Goal: Task Accomplishment & Management: Use online tool/utility

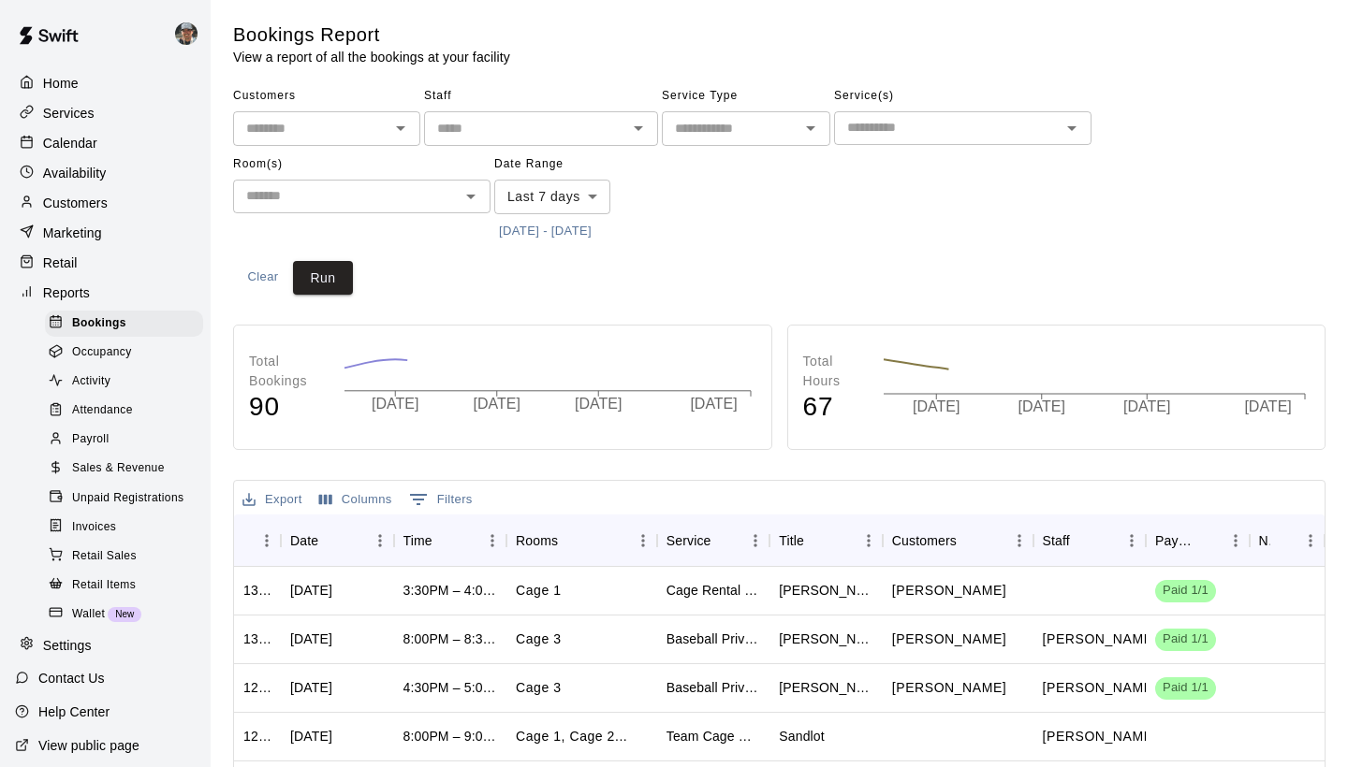
click at [118, 146] on div "Calendar" at bounding box center [105, 143] width 181 height 28
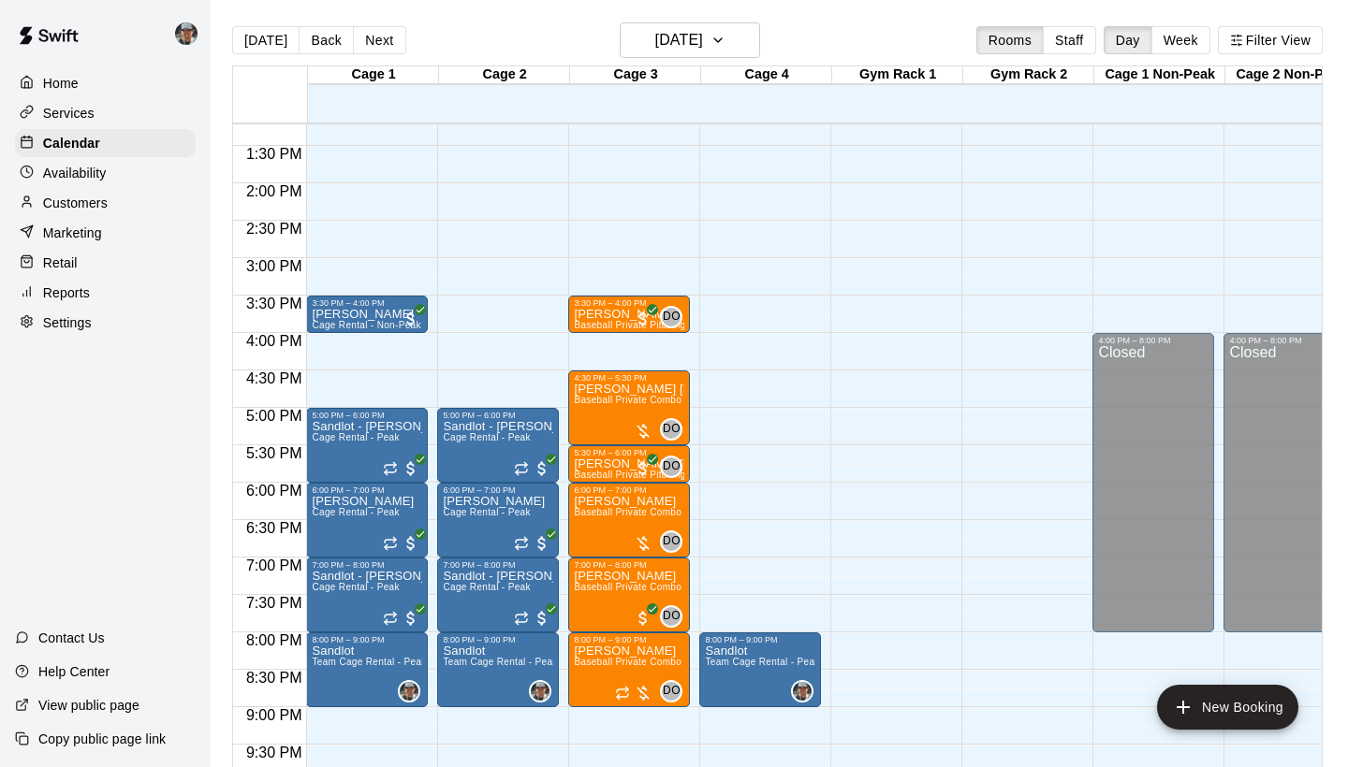
scroll to position [1045, 0]
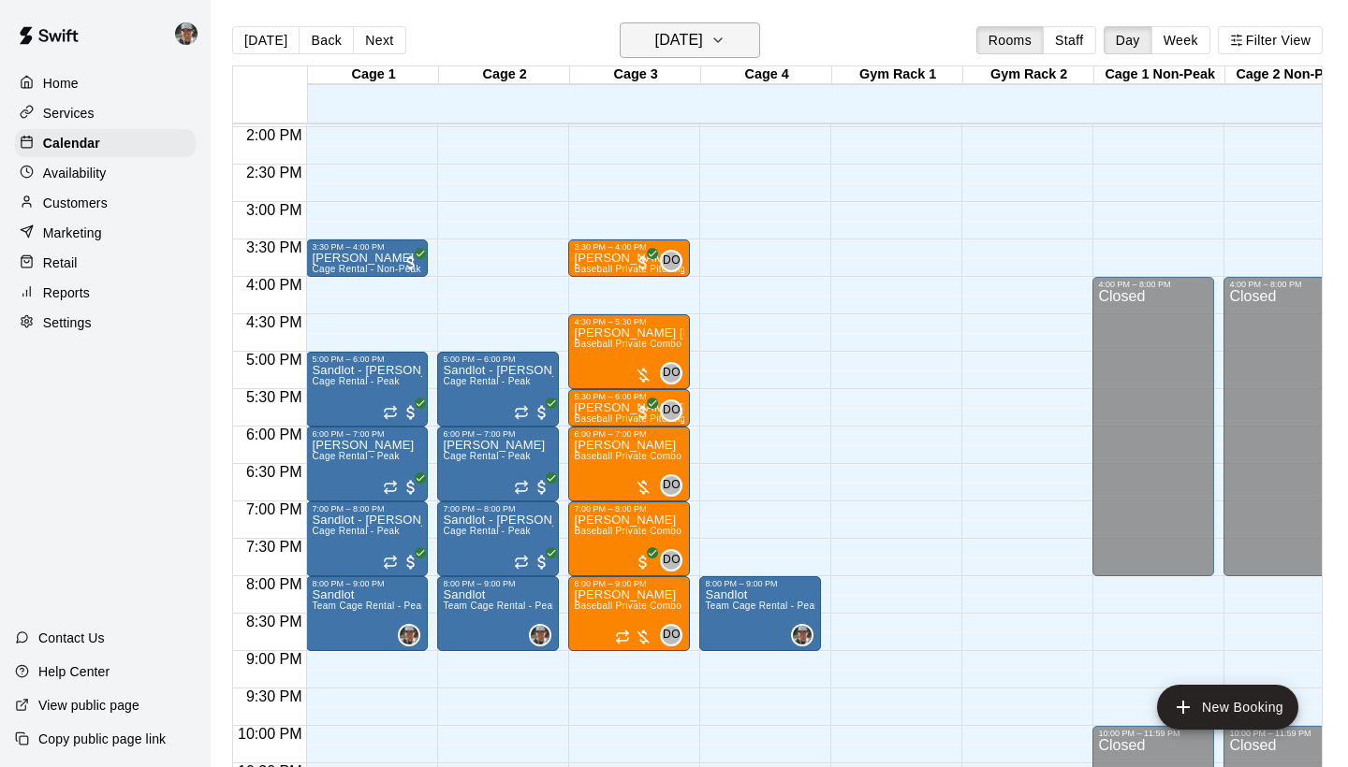
click at [725, 45] on icon "button" at bounding box center [717, 40] width 15 height 22
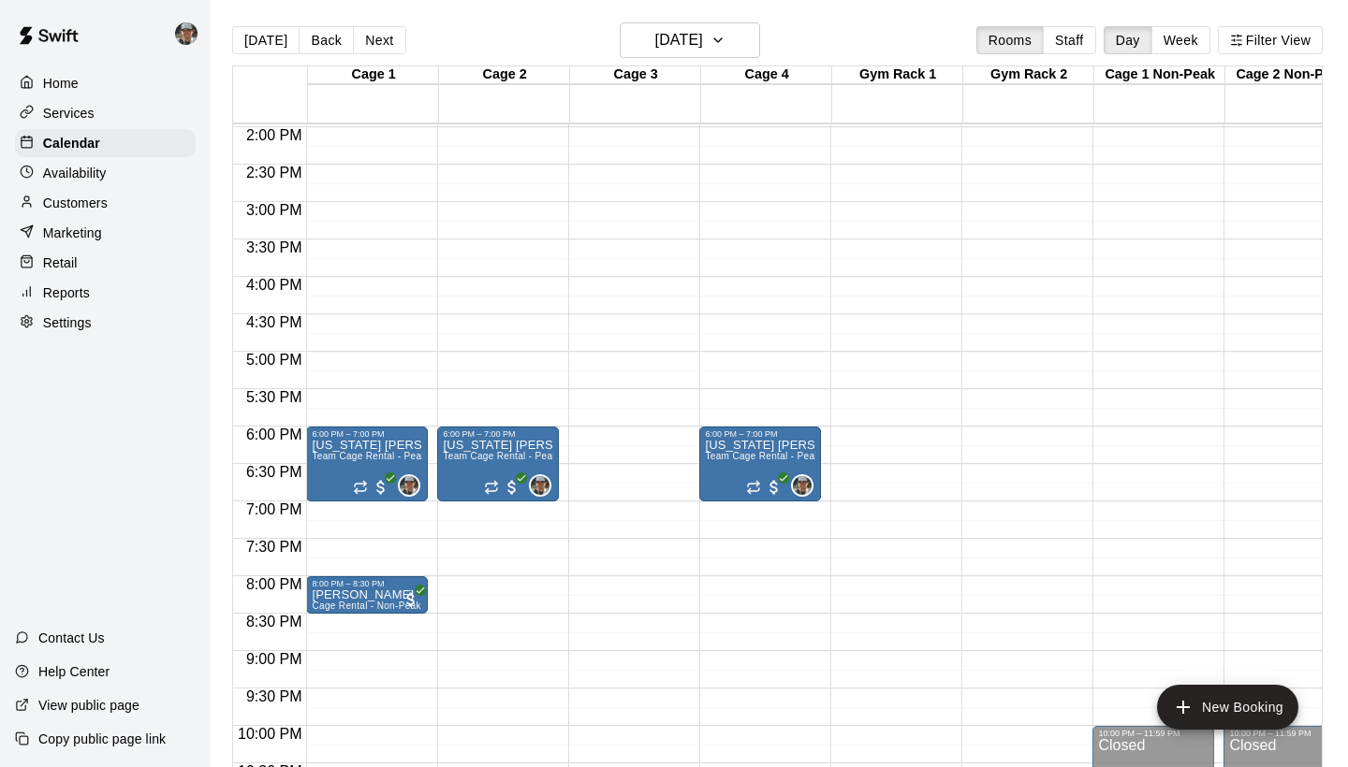
scroll to position [1073, 0]
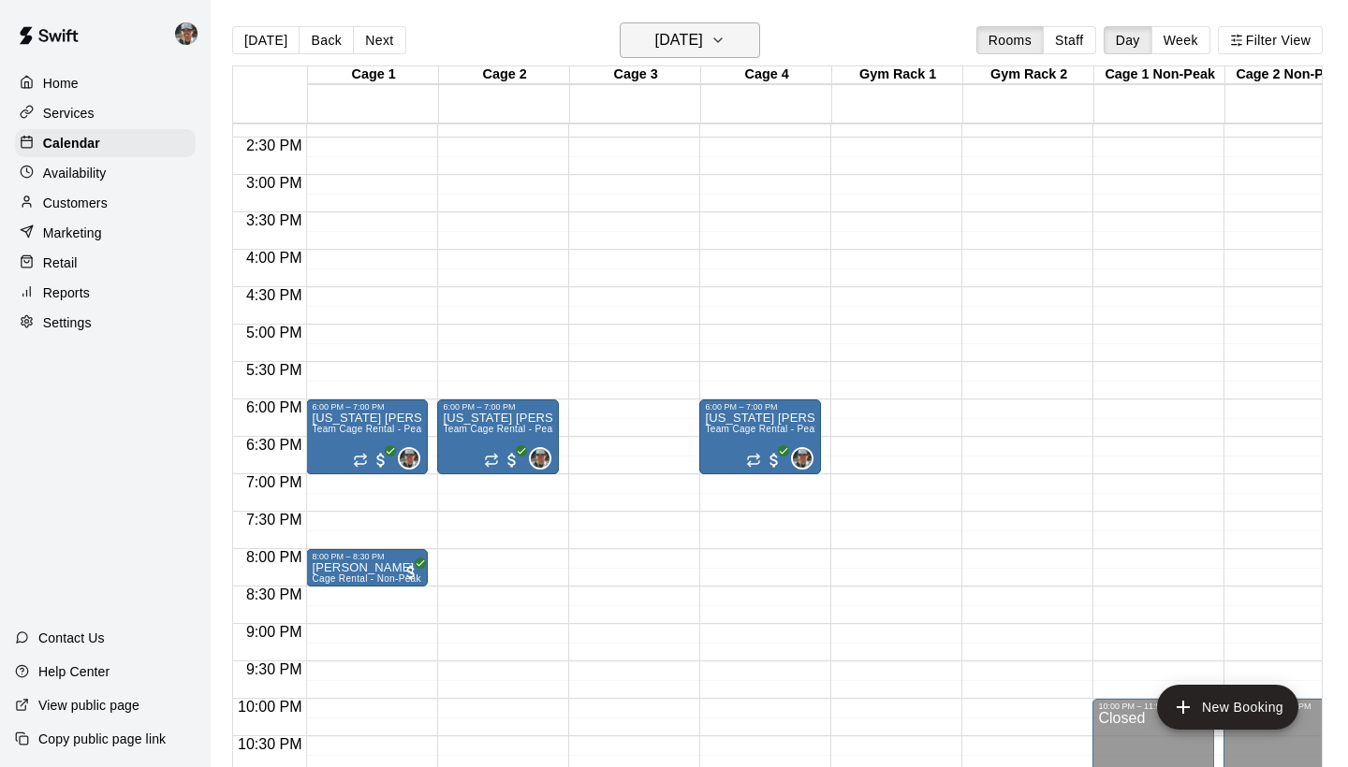
click at [725, 41] on icon "button" at bounding box center [717, 40] width 15 height 22
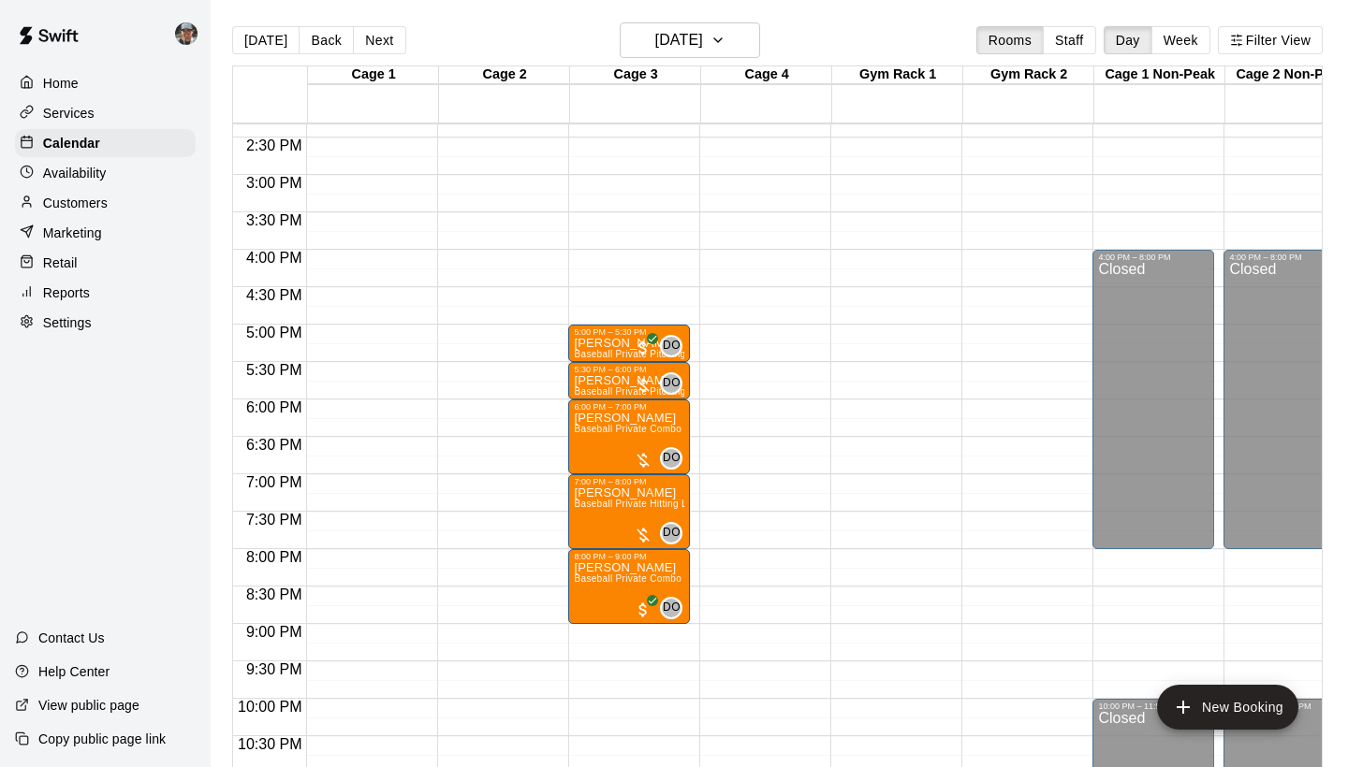
scroll to position [1083, 0]
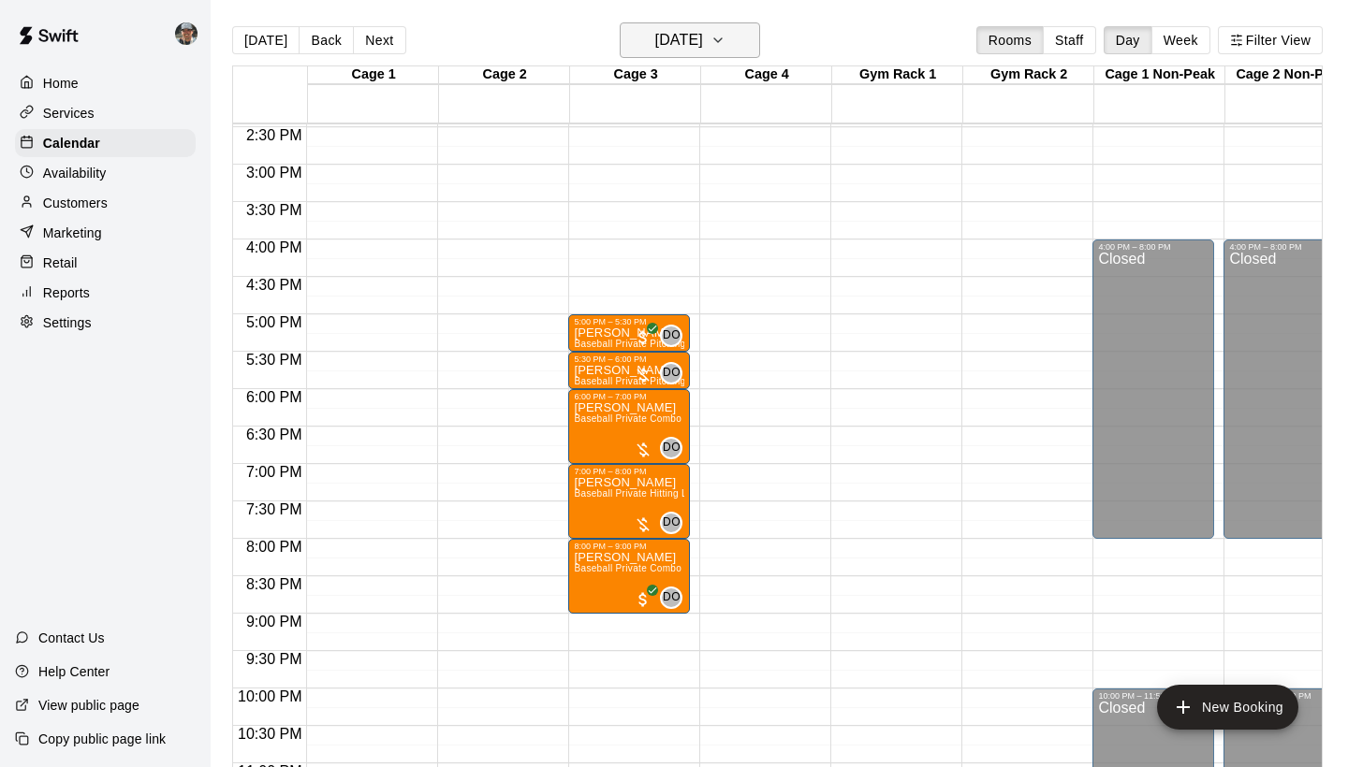
click at [725, 44] on icon "button" at bounding box center [717, 40] width 15 height 22
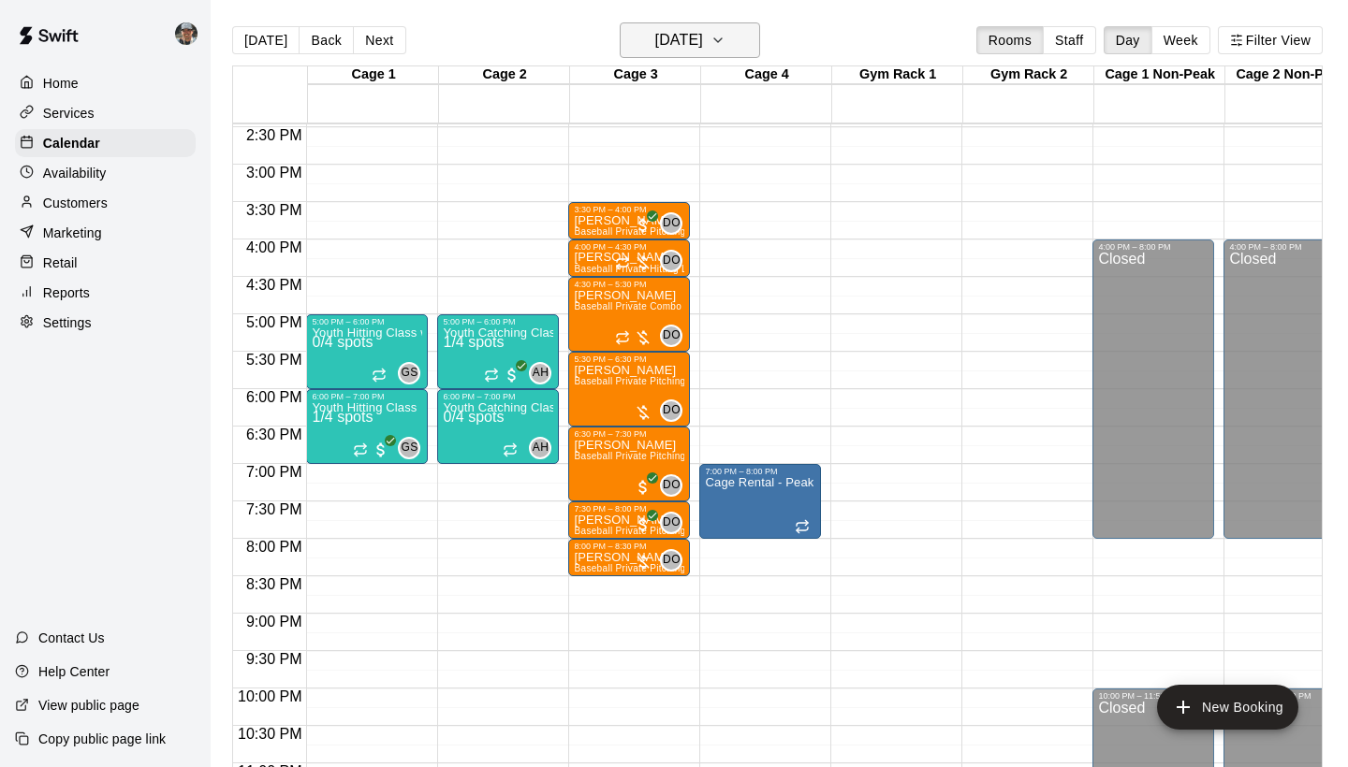
click at [725, 47] on icon "button" at bounding box center [717, 40] width 15 height 22
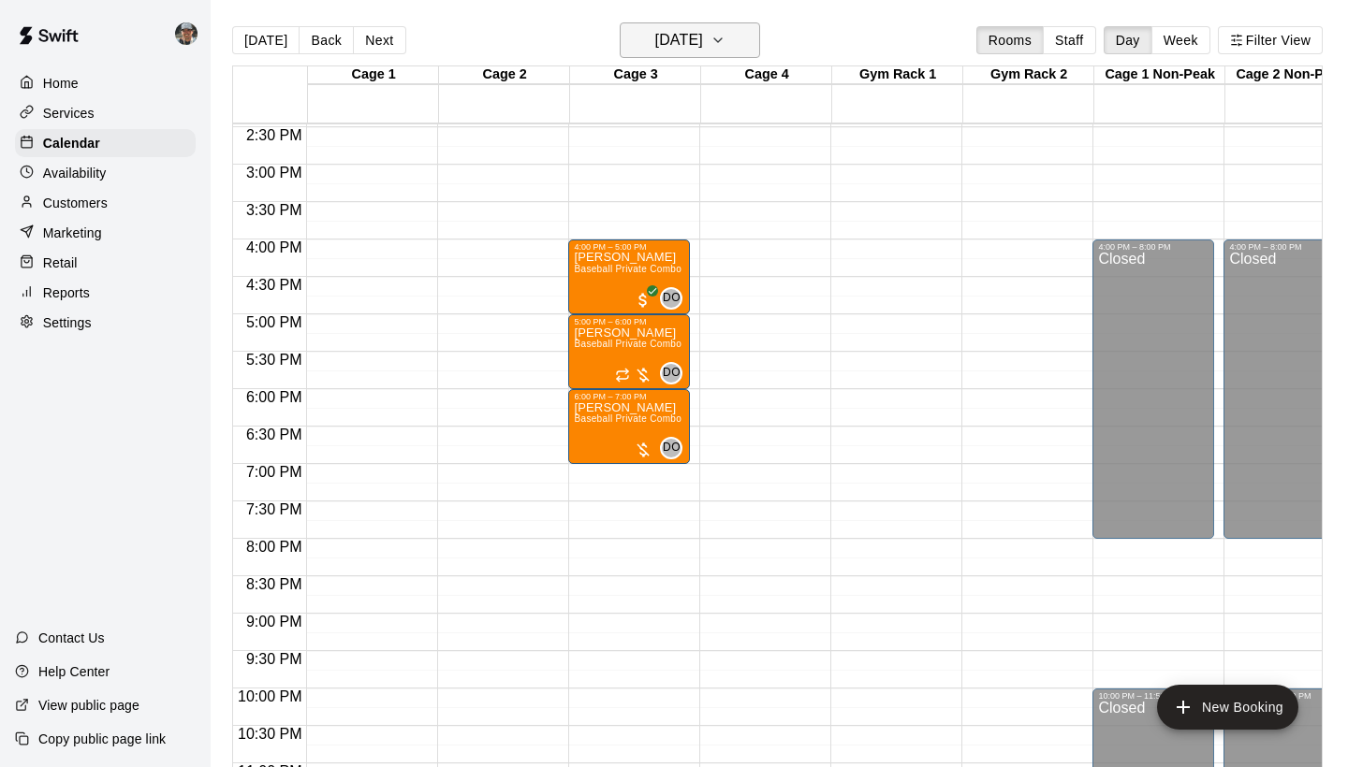
click at [725, 44] on icon "button" at bounding box center [717, 40] width 15 height 22
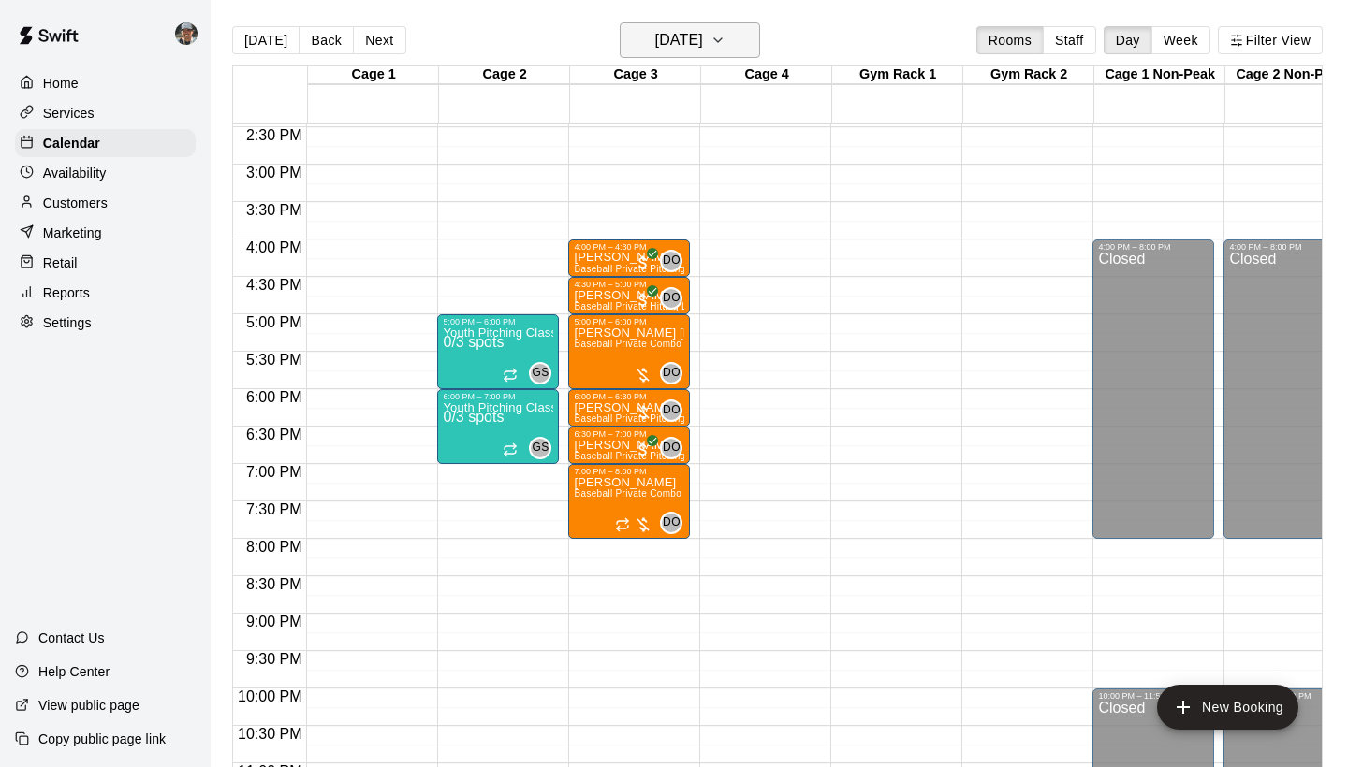
click at [725, 44] on icon "button" at bounding box center [717, 40] width 15 height 22
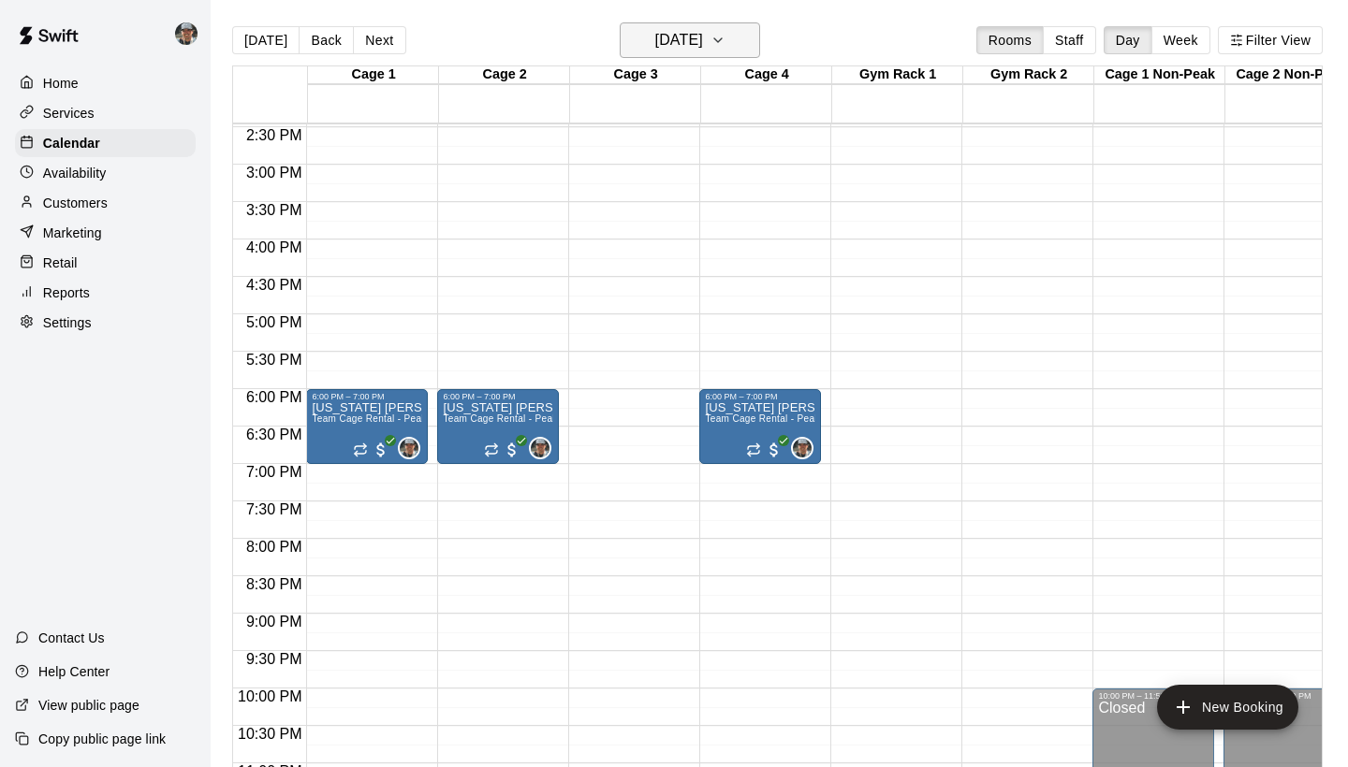
click at [722, 40] on icon "button" at bounding box center [717, 40] width 7 height 4
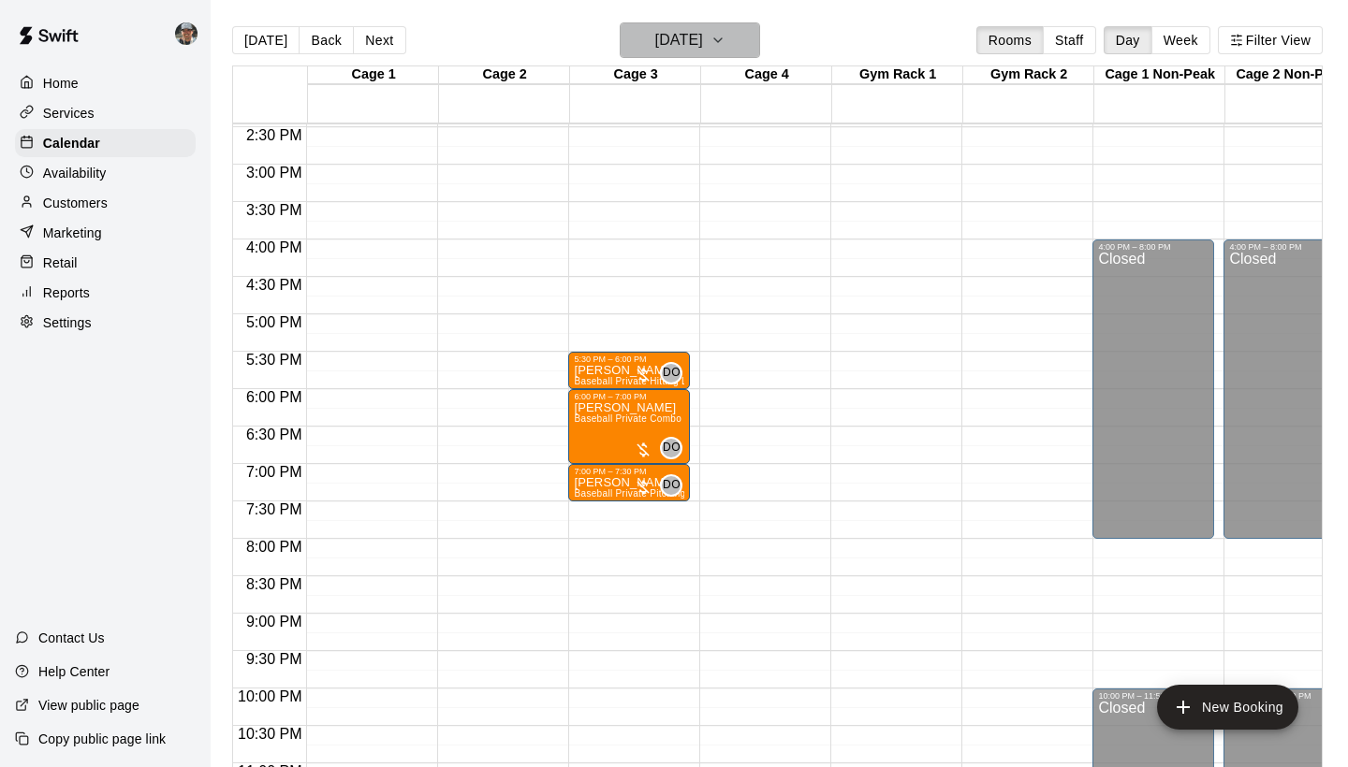
click at [735, 44] on button "[DATE]" at bounding box center [690, 40] width 140 height 36
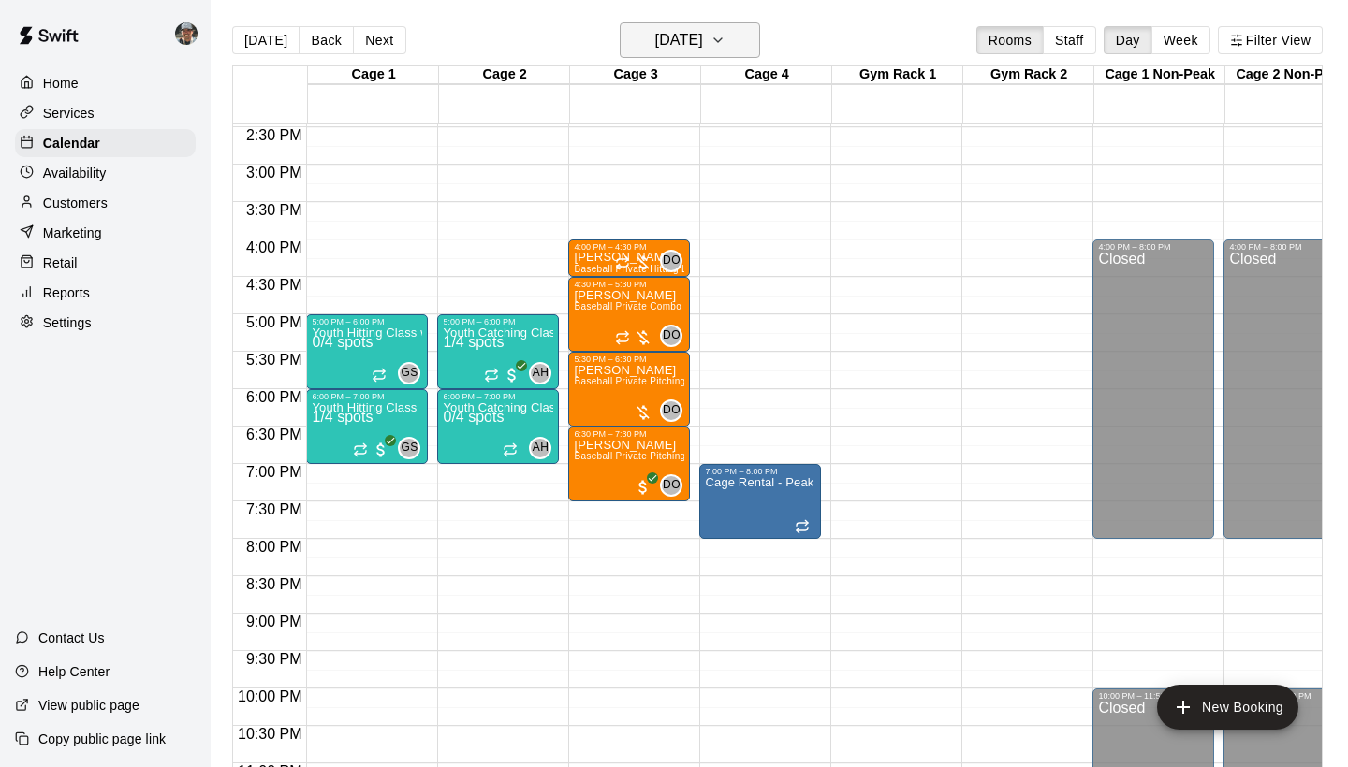
click at [725, 36] on icon "button" at bounding box center [717, 40] width 15 height 22
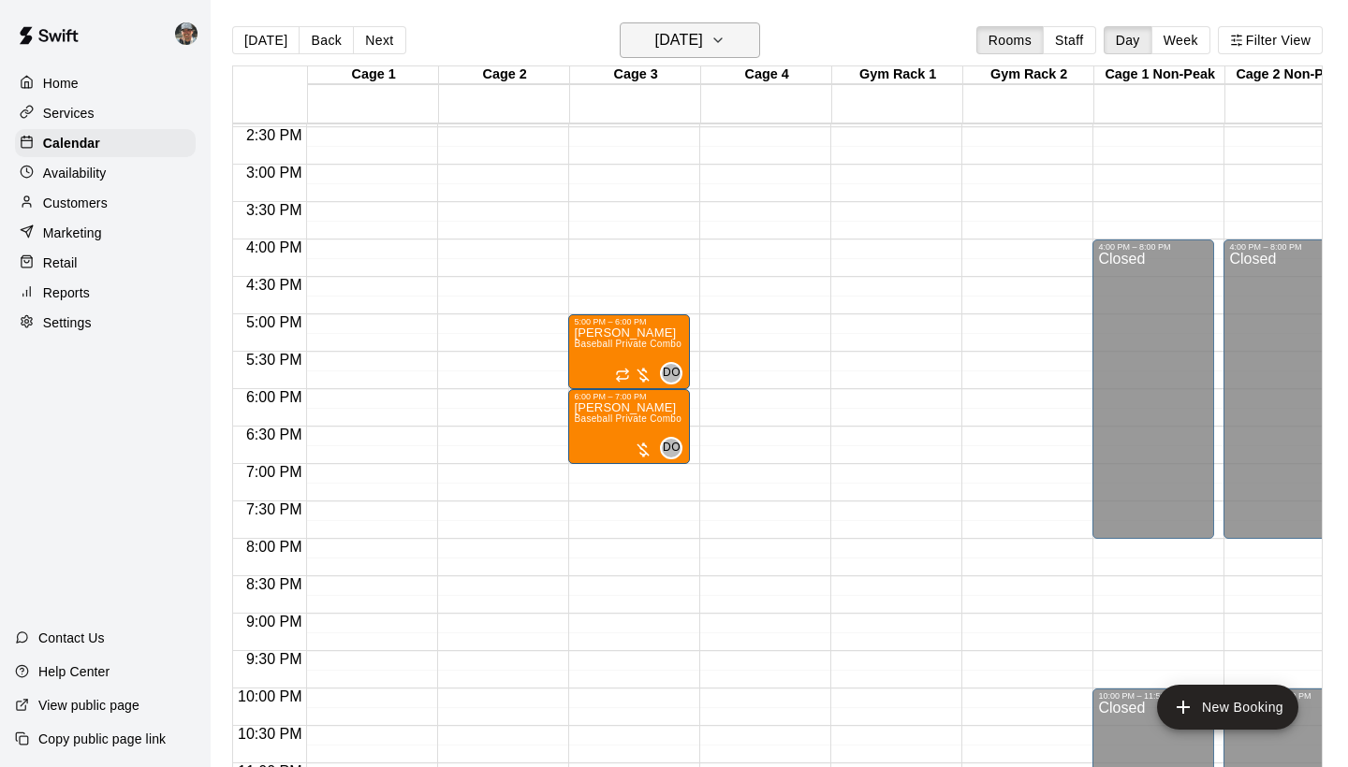
click at [725, 41] on icon "button" at bounding box center [717, 40] width 15 height 22
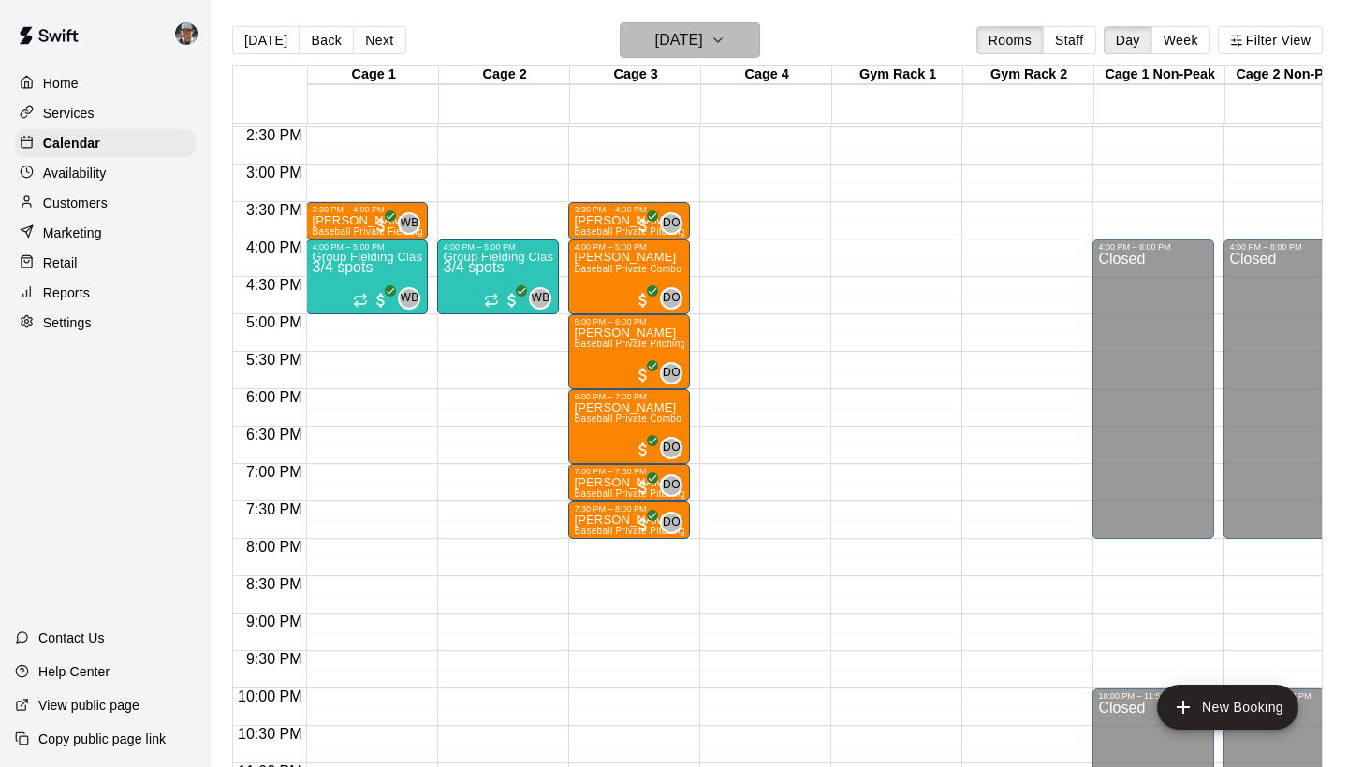
click at [725, 43] on icon "button" at bounding box center [717, 40] width 15 height 22
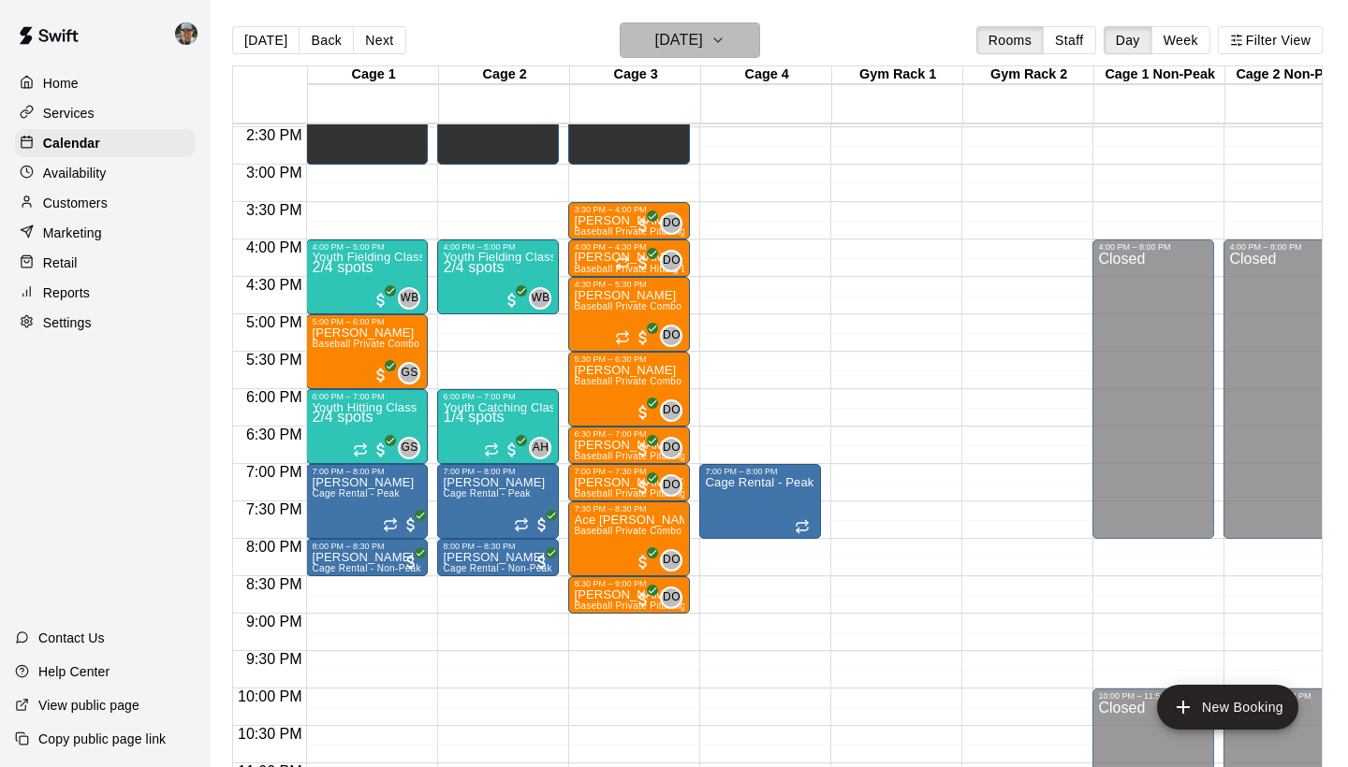
click at [725, 37] on icon "button" at bounding box center [717, 40] width 15 height 22
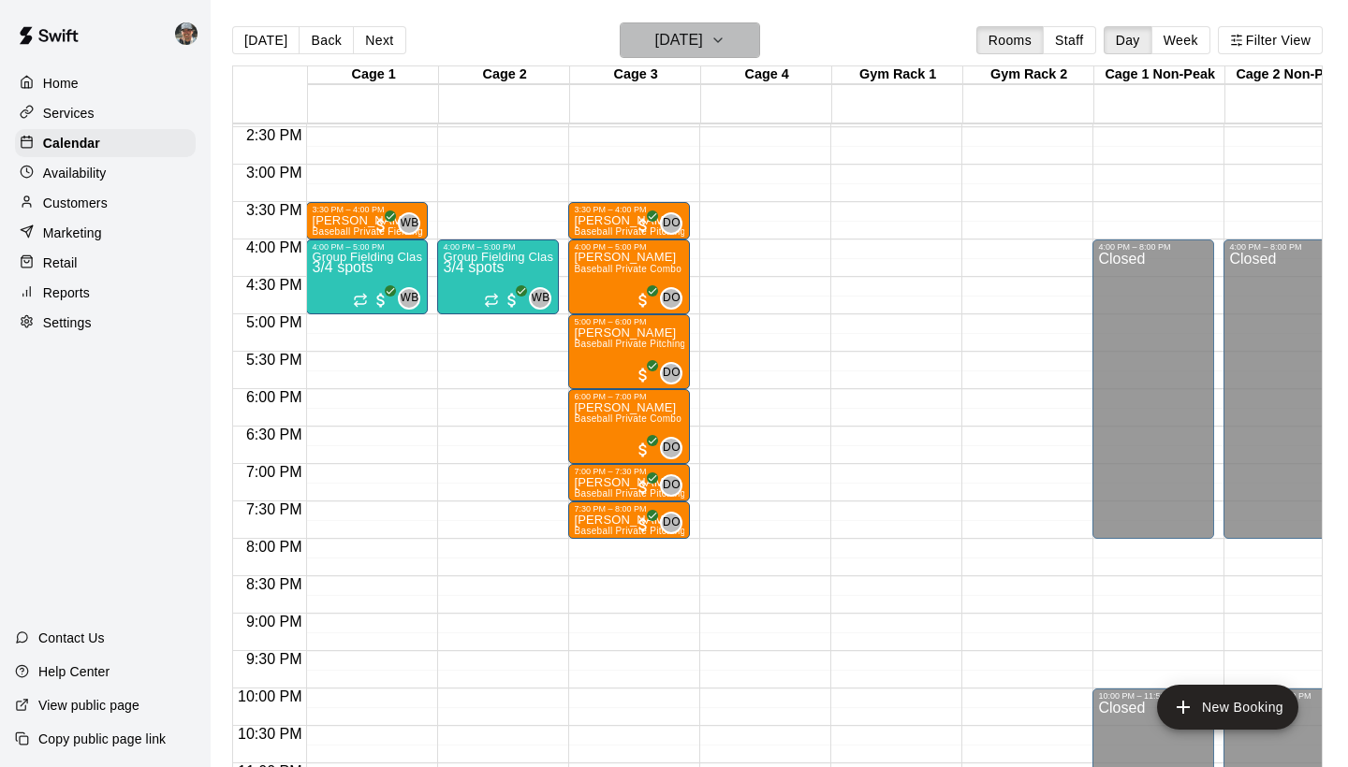
click at [725, 40] on icon "button" at bounding box center [717, 40] width 15 height 22
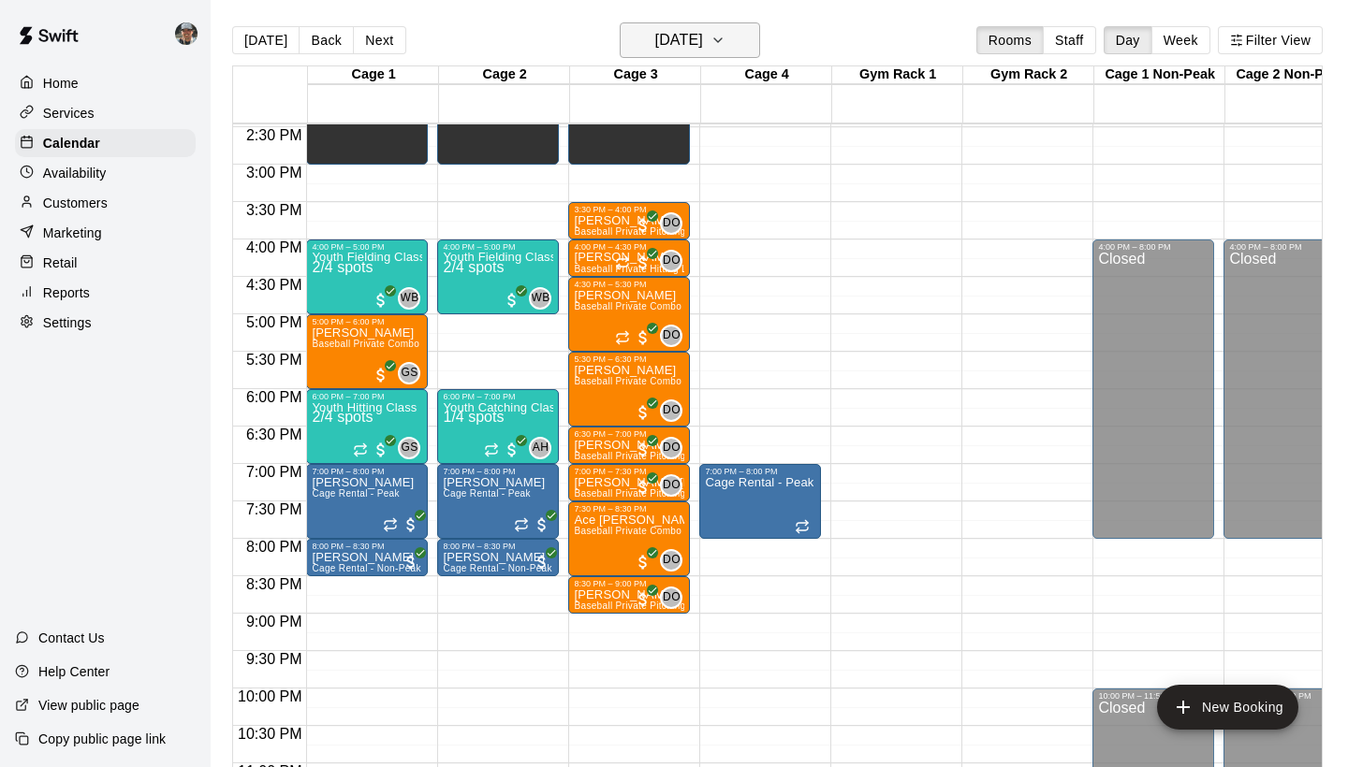
click at [725, 44] on icon "button" at bounding box center [717, 40] width 15 height 22
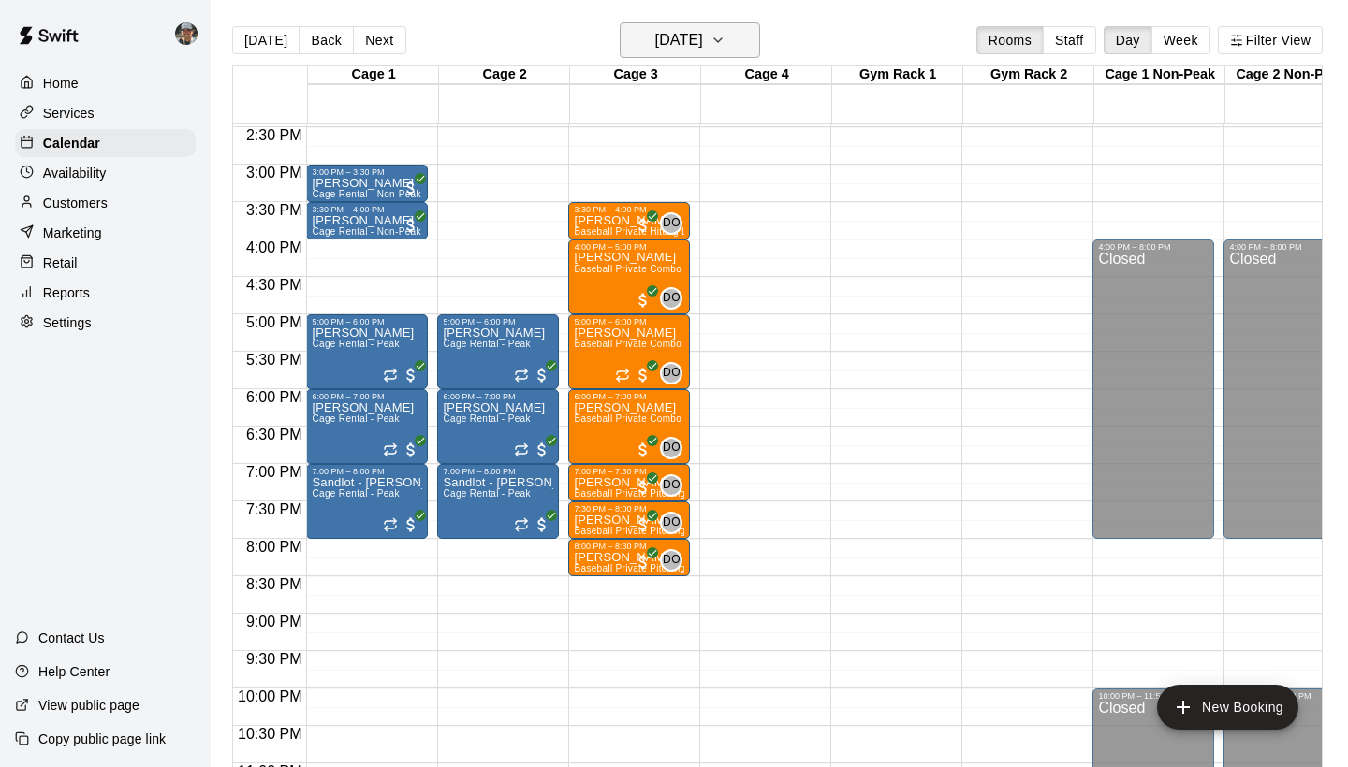
click at [725, 38] on icon "button" at bounding box center [717, 40] width 15 height 22
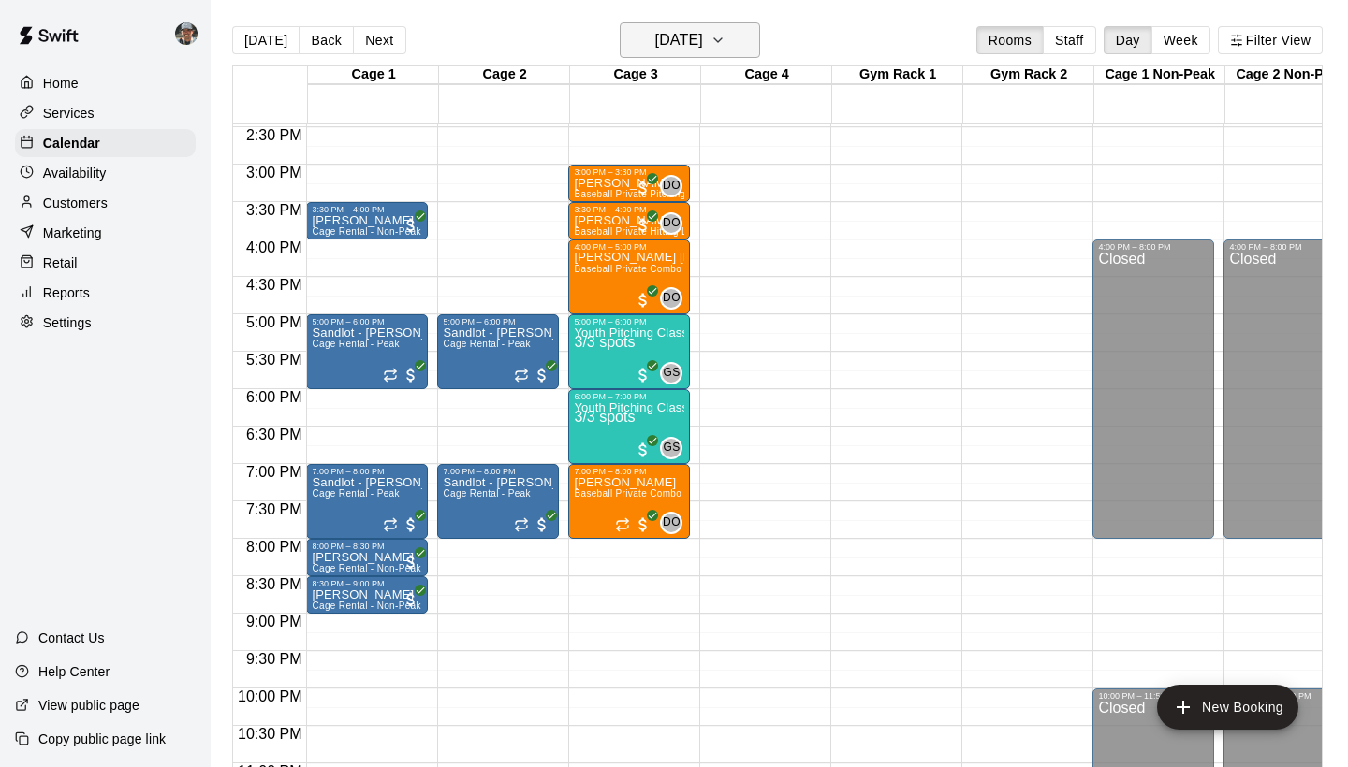
click at [725, 37] on icon "button" at bounding box center [717, 40] width 15 height 22
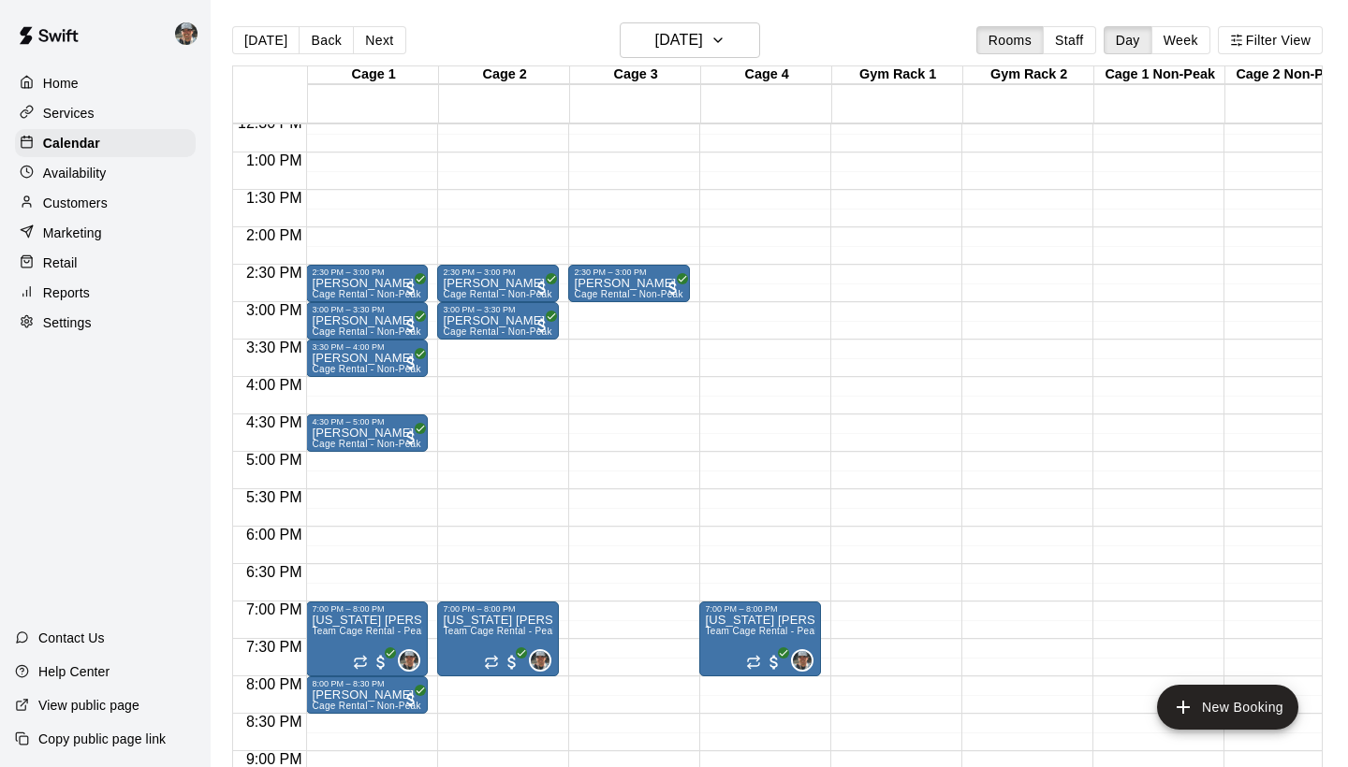
scroll to position [946, 0]
click at [725, 47] on icon "button" at bounding box center [717, 40] width 15 height 22
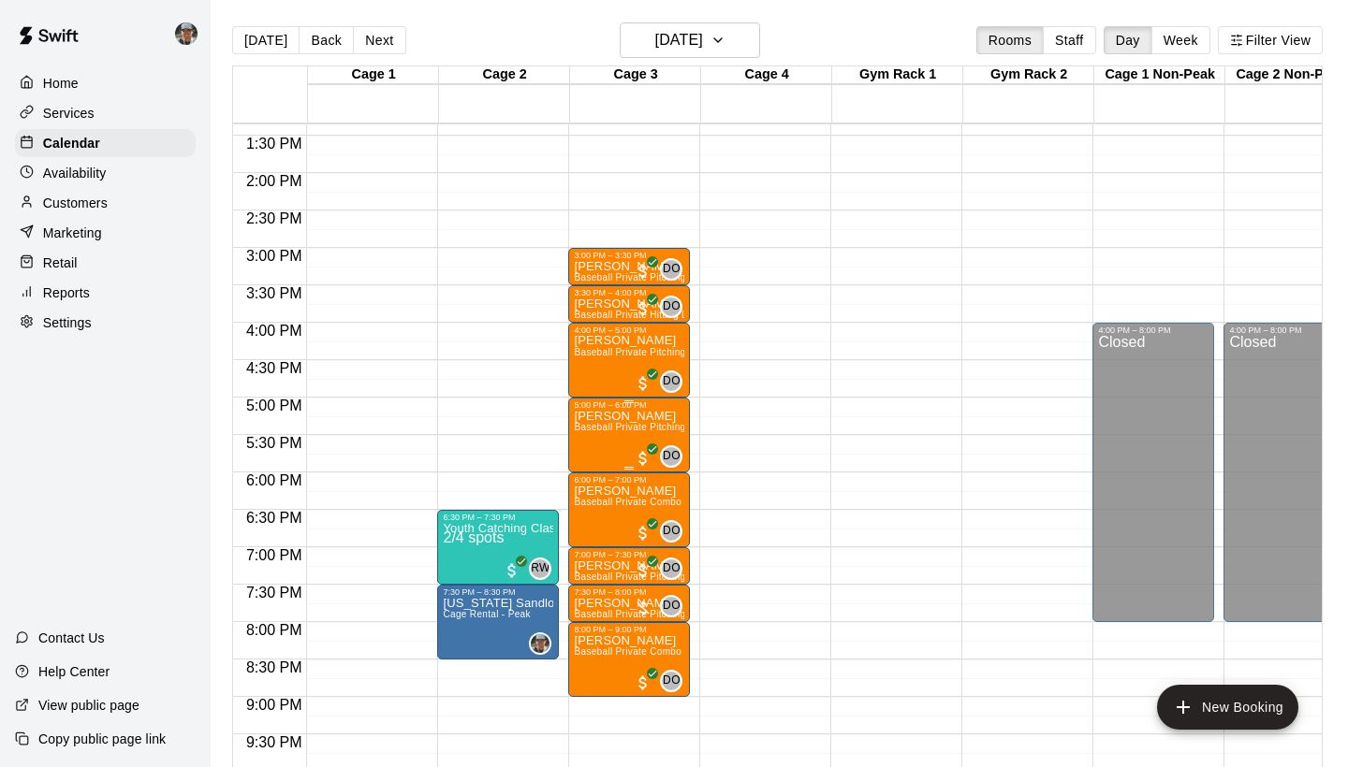
scroll to position [1025, 0]
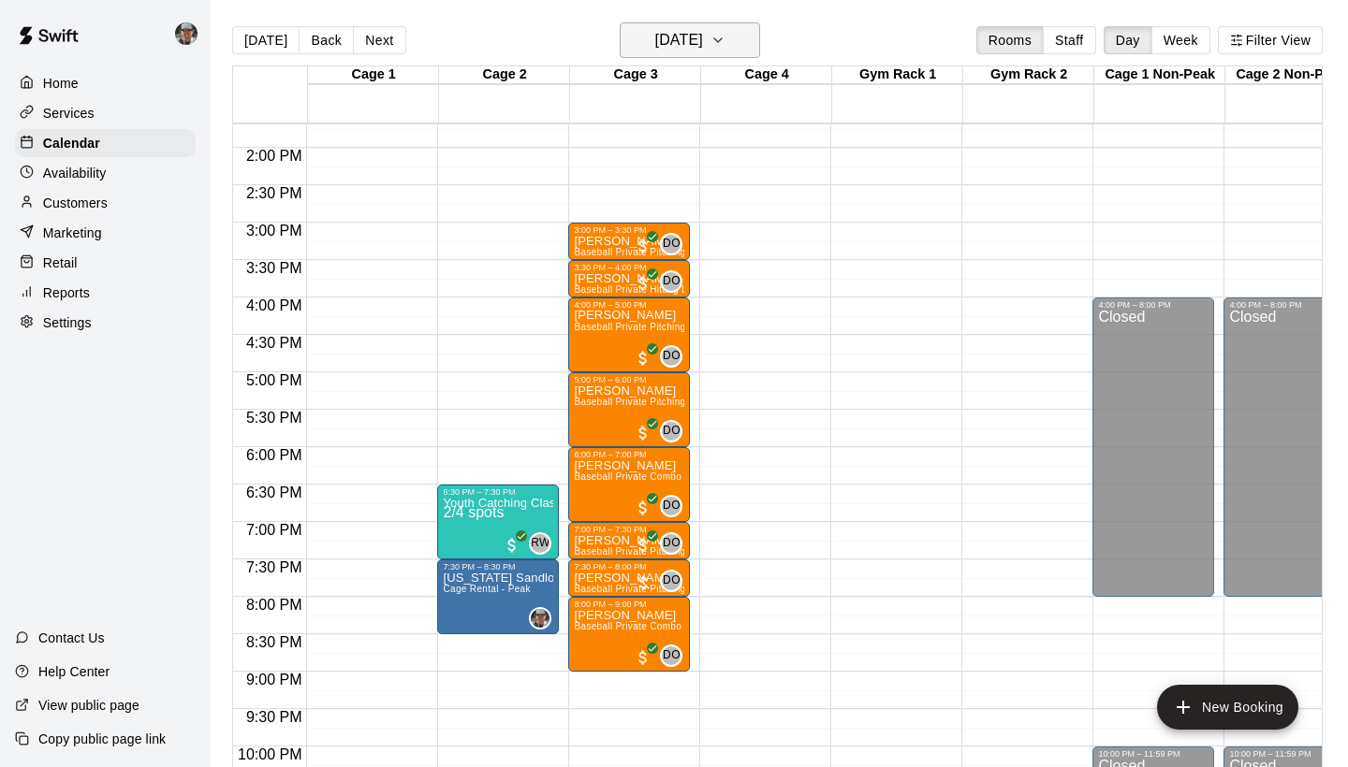
click at [725, 51] on icon "button" at bounding box center [717, 40] width 15 height 22
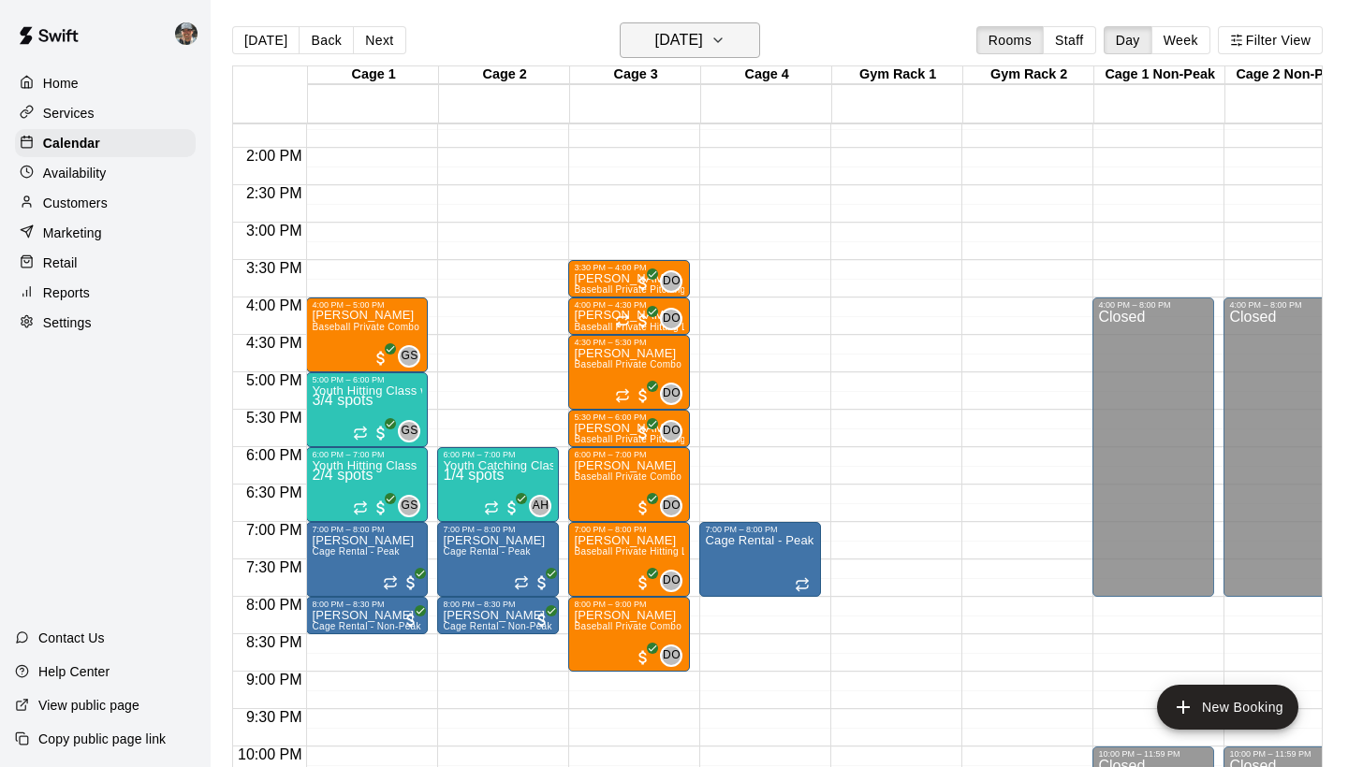
click at [725, 43] on icon "button" at bounding box center [717, 40] width 15 height 22
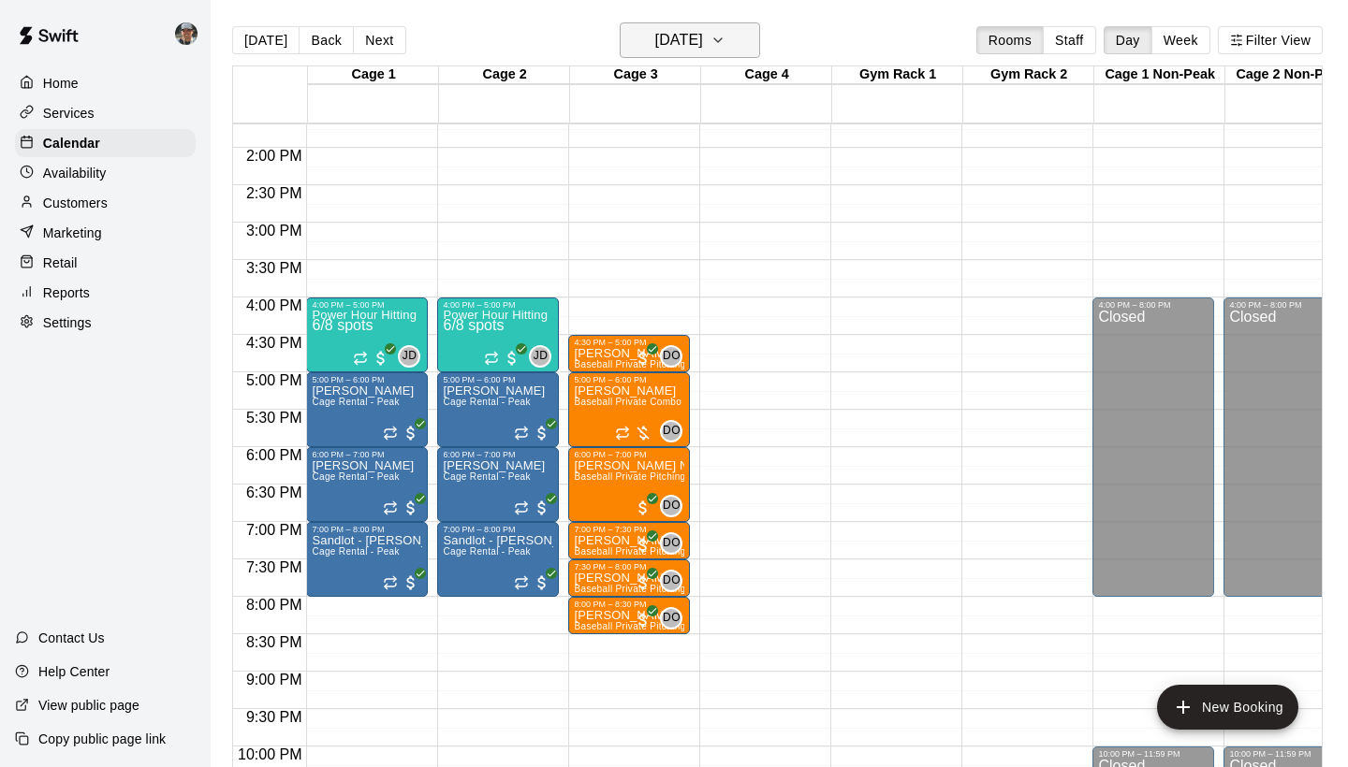
click at [725, 50] on icon "button" at bounding box center [717, 40] width 15 height 22
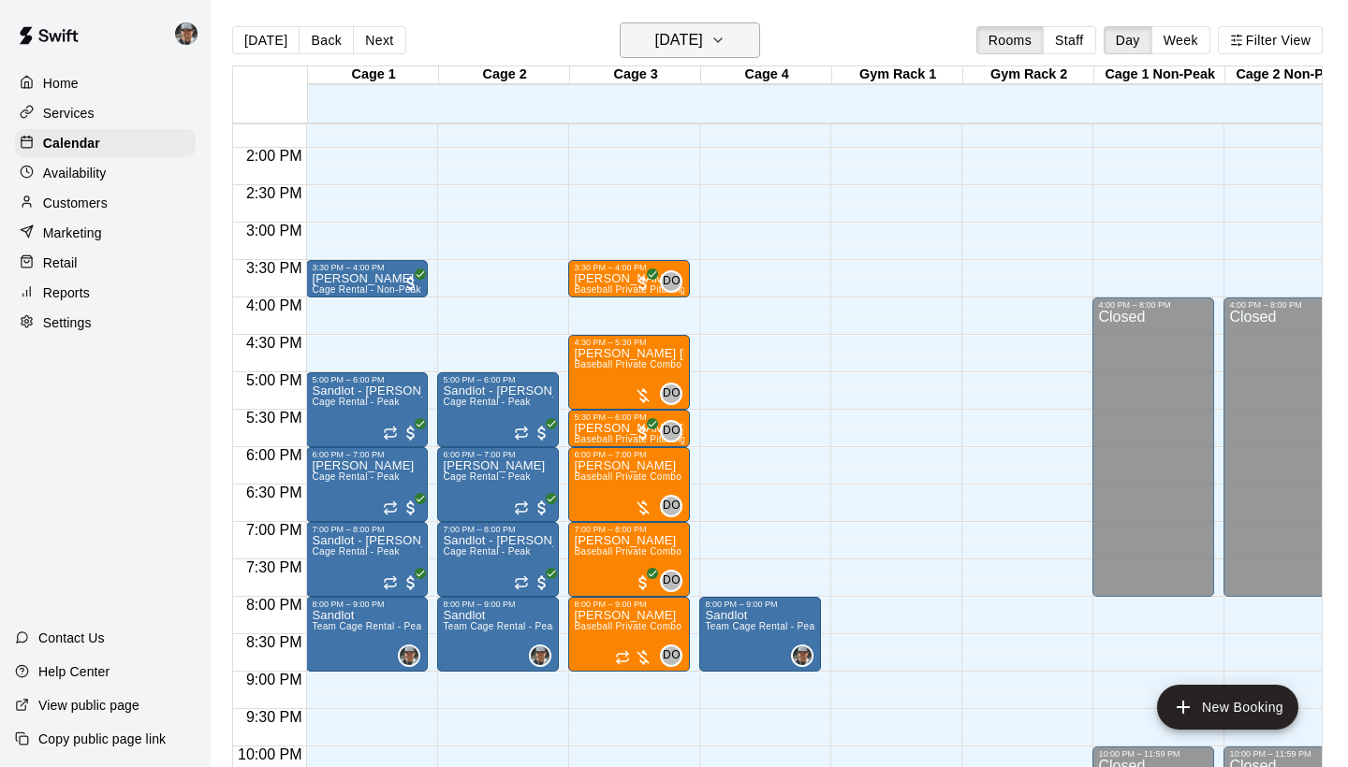
click at [725, 41] on icon "button" at bounding box center [717, 40] width 15 height 22
